Goal: Task Accomplishment & Management: Use online tool/utility

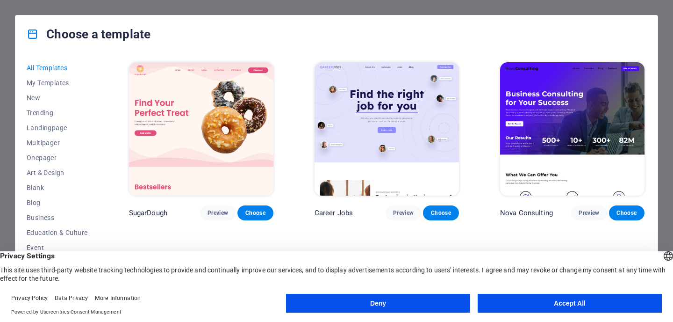
click at [209, 122] on img at bounding box center [201, 128] width 145 height 133
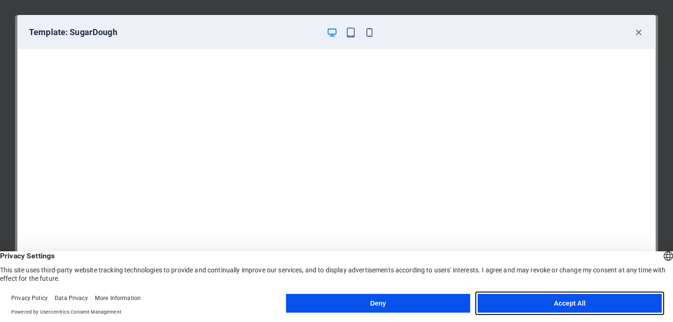
click at [524, 299] on button "Accept All" at bounding box center [570, 303] width 184 height 19
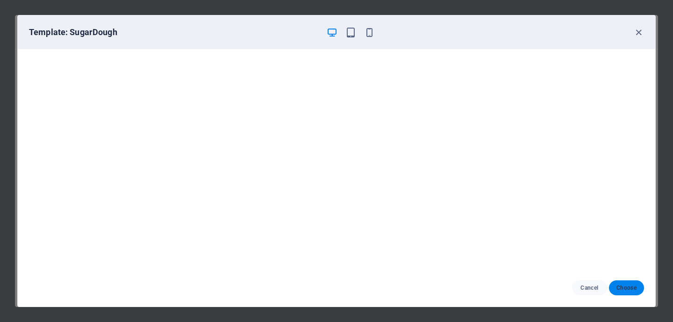
click at [630, 287] on span "Choose" at bounding box center [627, 287] width 20 height 7
